Goal: Browse casually: Explore the website without a specific task or goal

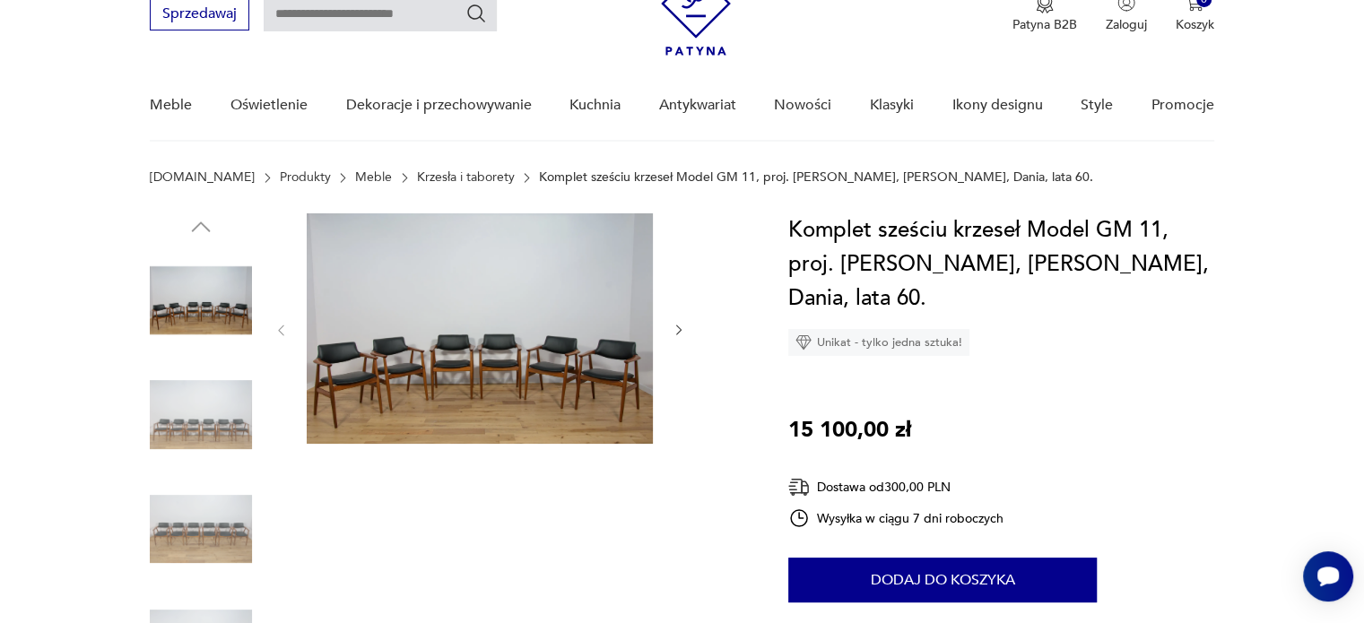
scroll to position [179, 0]
